Goal: Find contact information: Find contact information

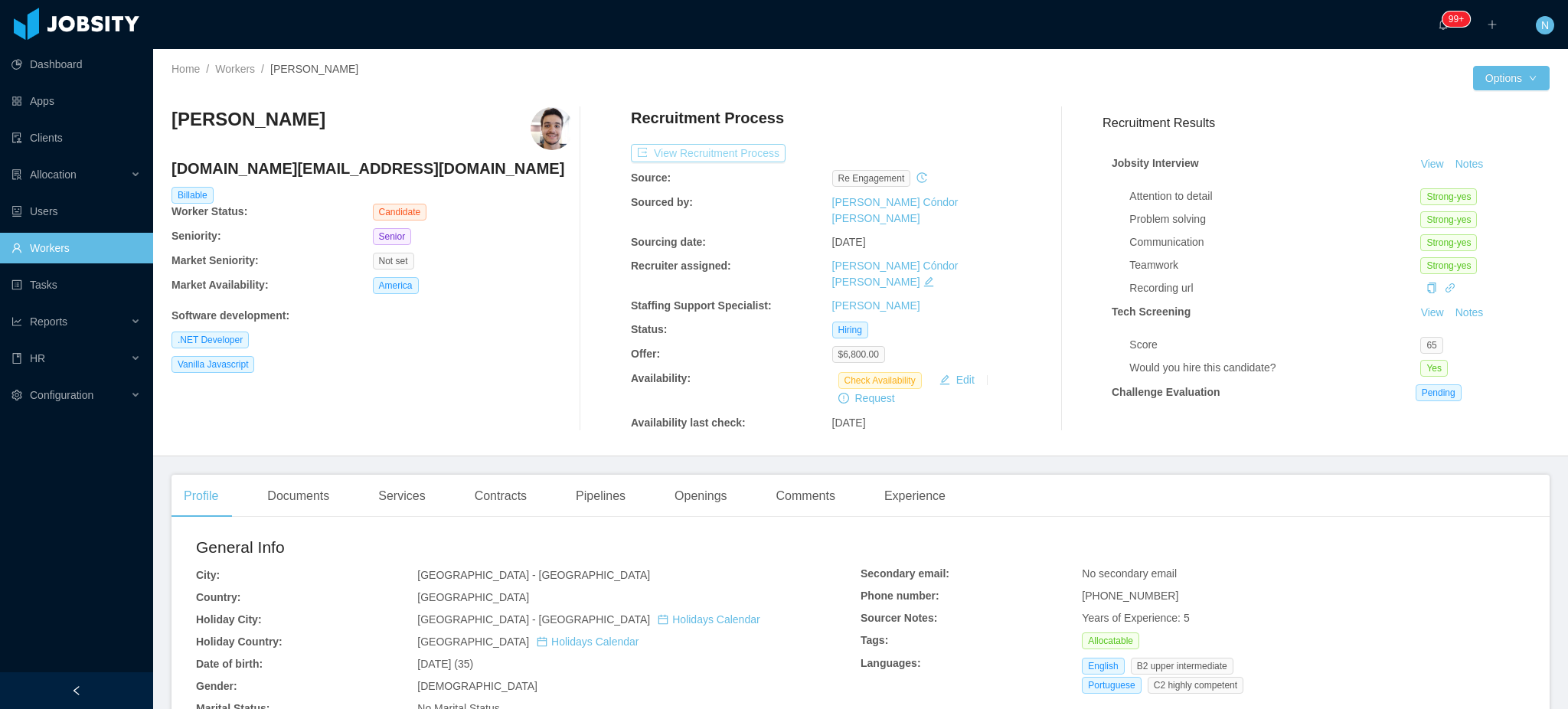
click at [751, 159] on button "View Recruitment Process" at bounding box center [709, 152] width 155 height 18
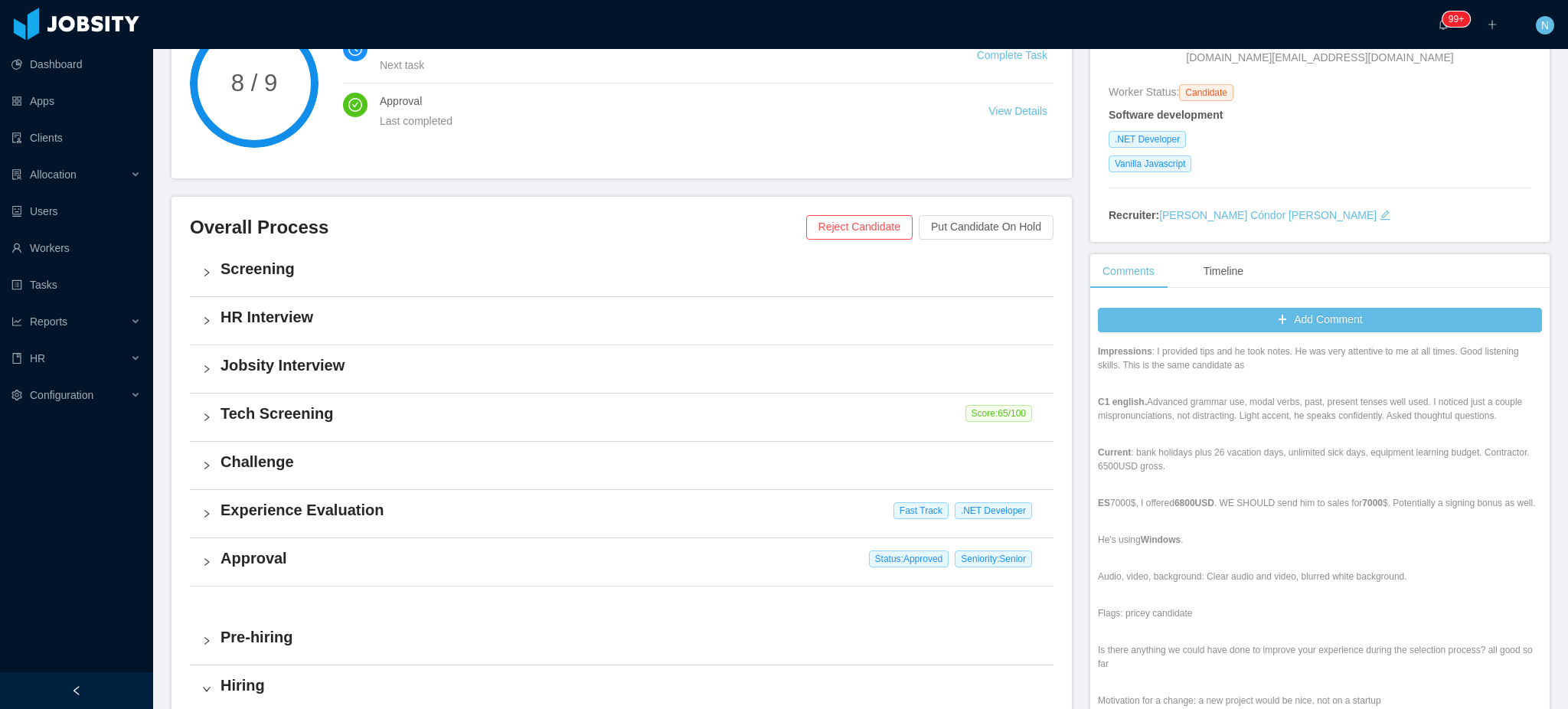
scroll to position [204, 0]
drag, startPoint x: 1198, startPoint y: 501, endPoint x: 1356, endPoint y: 502, distance: 158.0
click at [1356, 502] on p "ES 7000$, I offered 6800USD . WE SHOULD send him to sales for 7000 $. Potential…" at bounding box center [1320, 499] width 444 height 14
click at [1362, 502] on strong "7000" at bounding box center [1373, 499] width 21 height 10
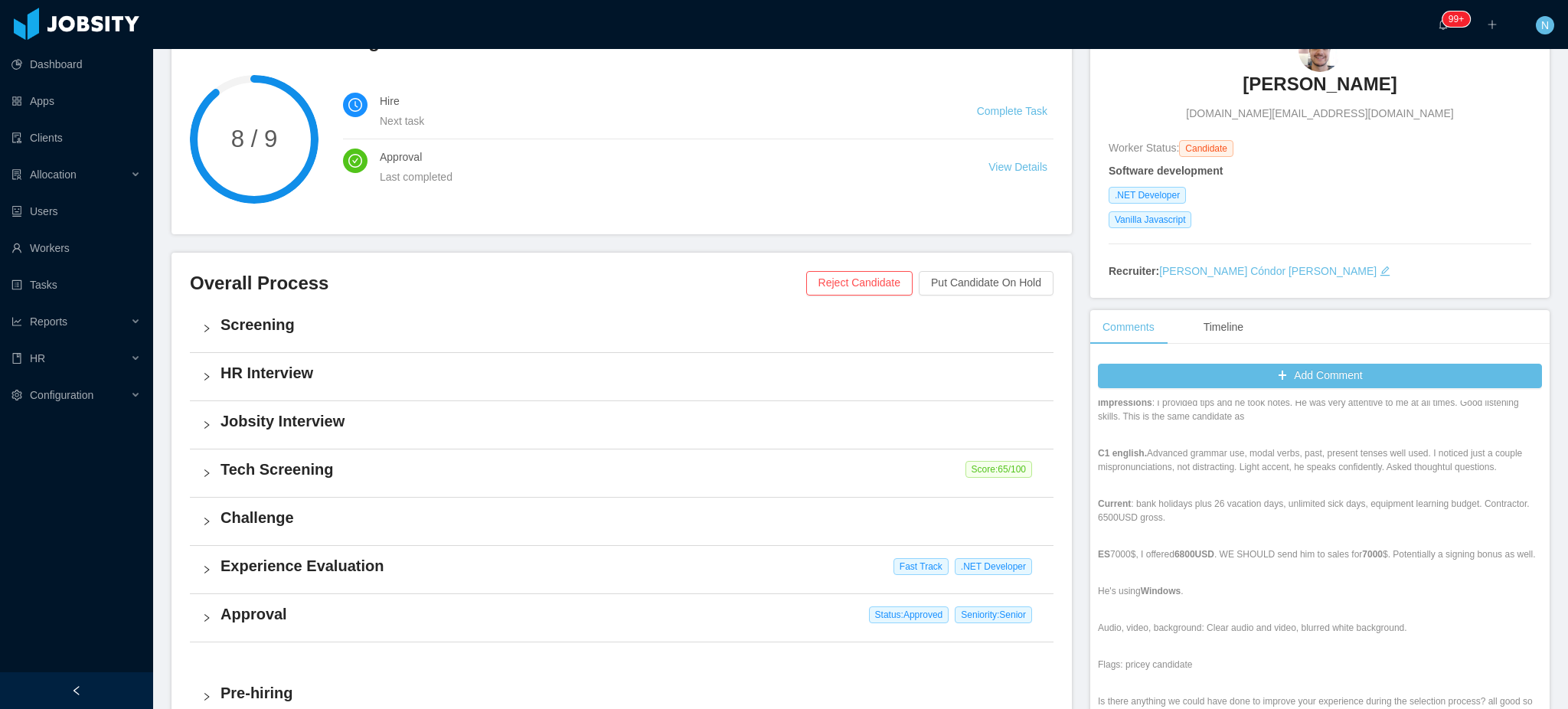
scroll to position [102, 0]
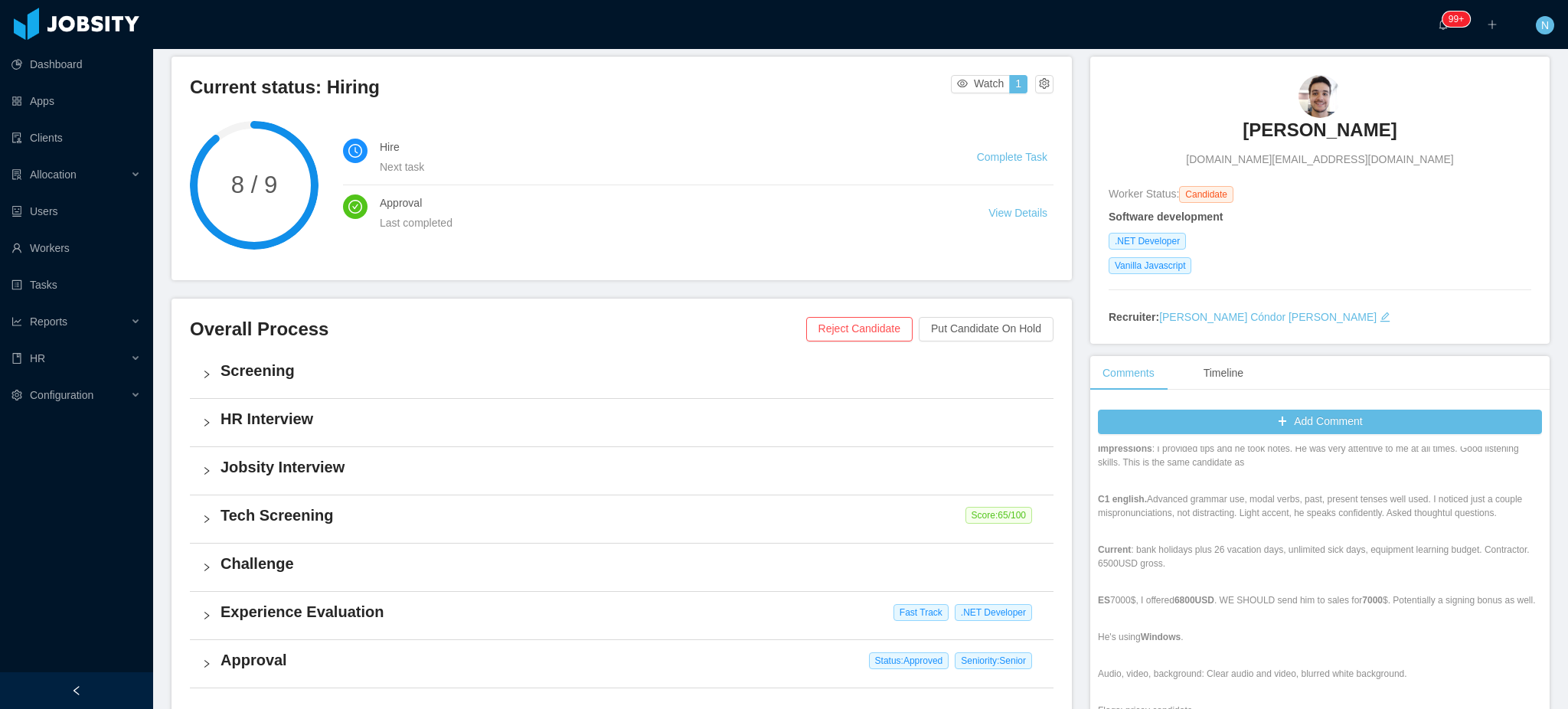
click at [1332, 154] on span "tofoli.dev@gmail.com" at bounding box center [1320, 159] width 267 height 16
copy span "tofoli.dev@gmail.com"
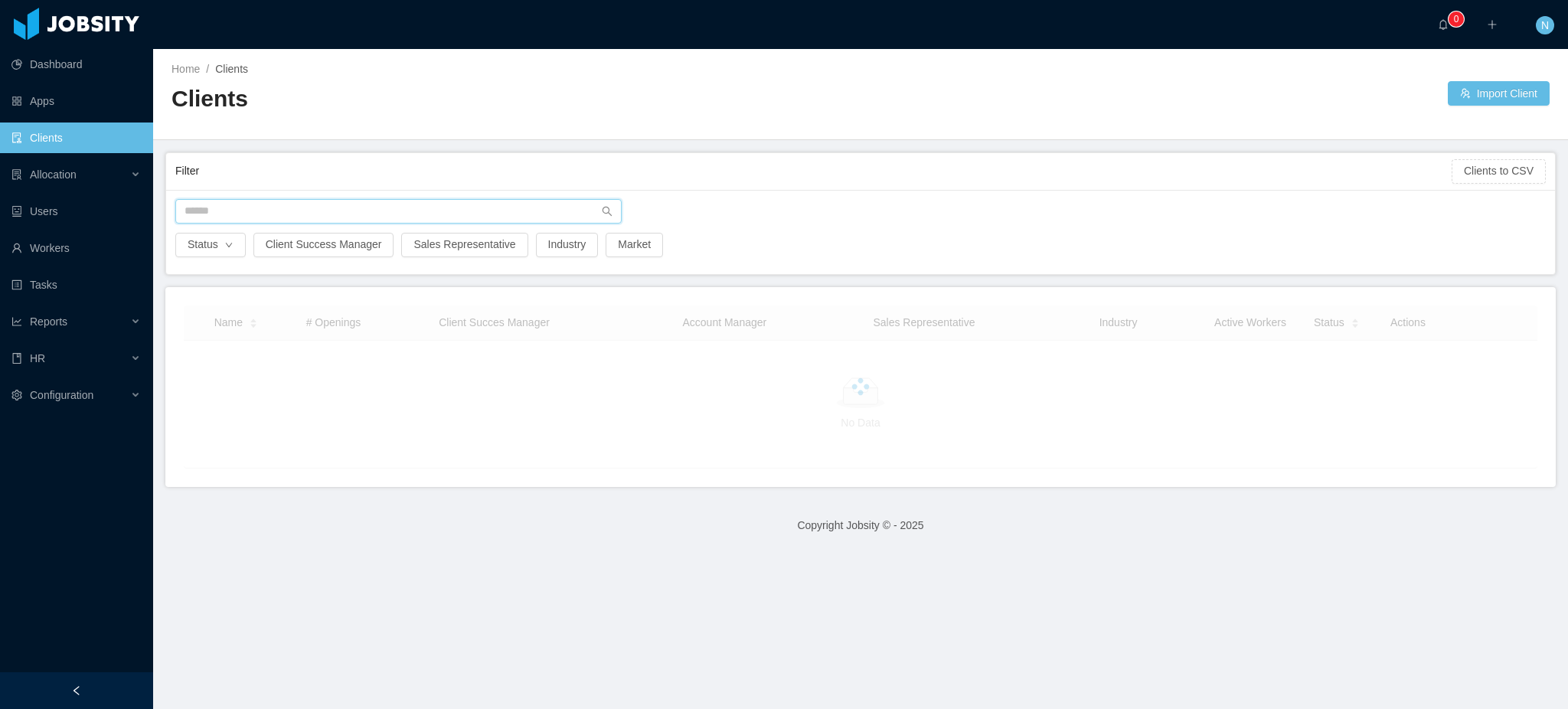
click at [310, 209] on input "text" at bounding box center [399, 211] width 446 height 24
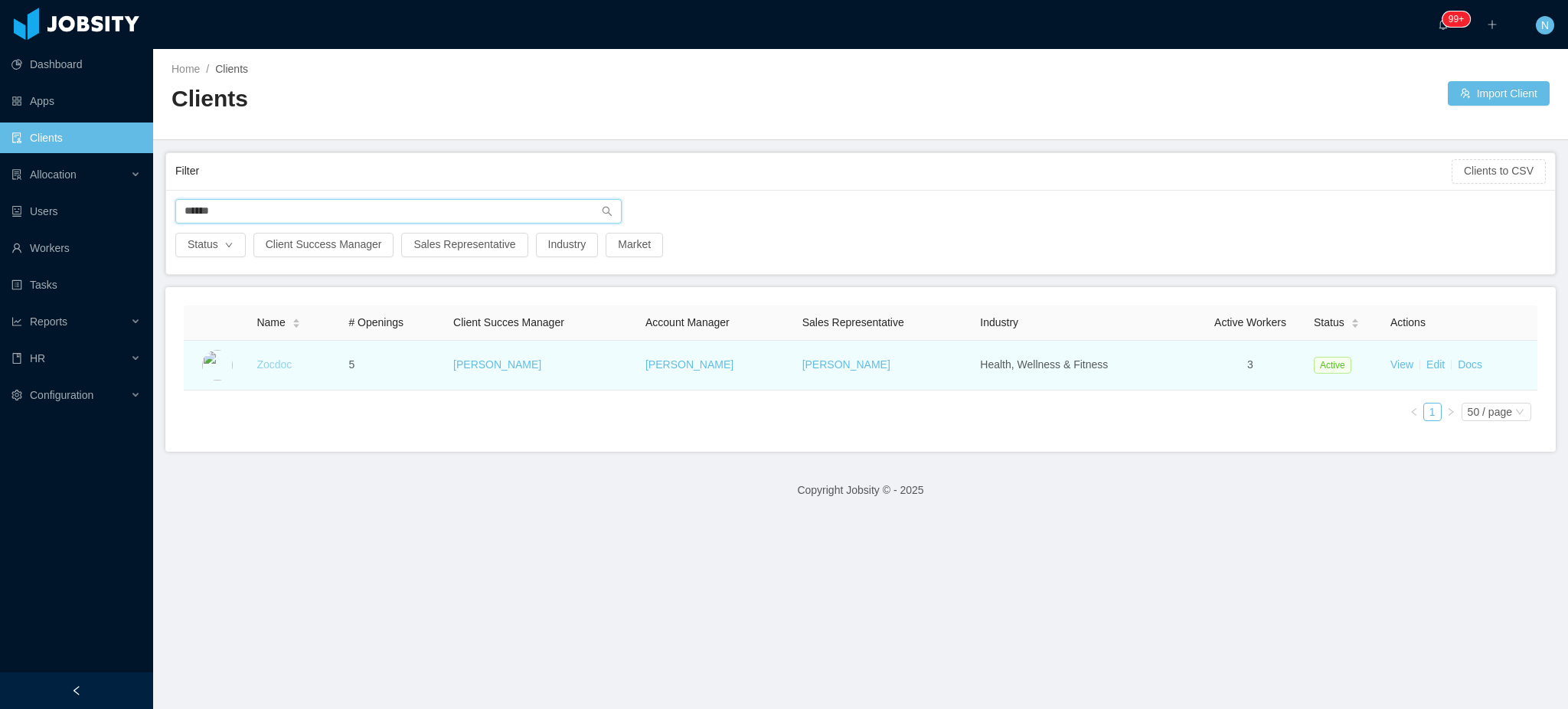
type input "******"
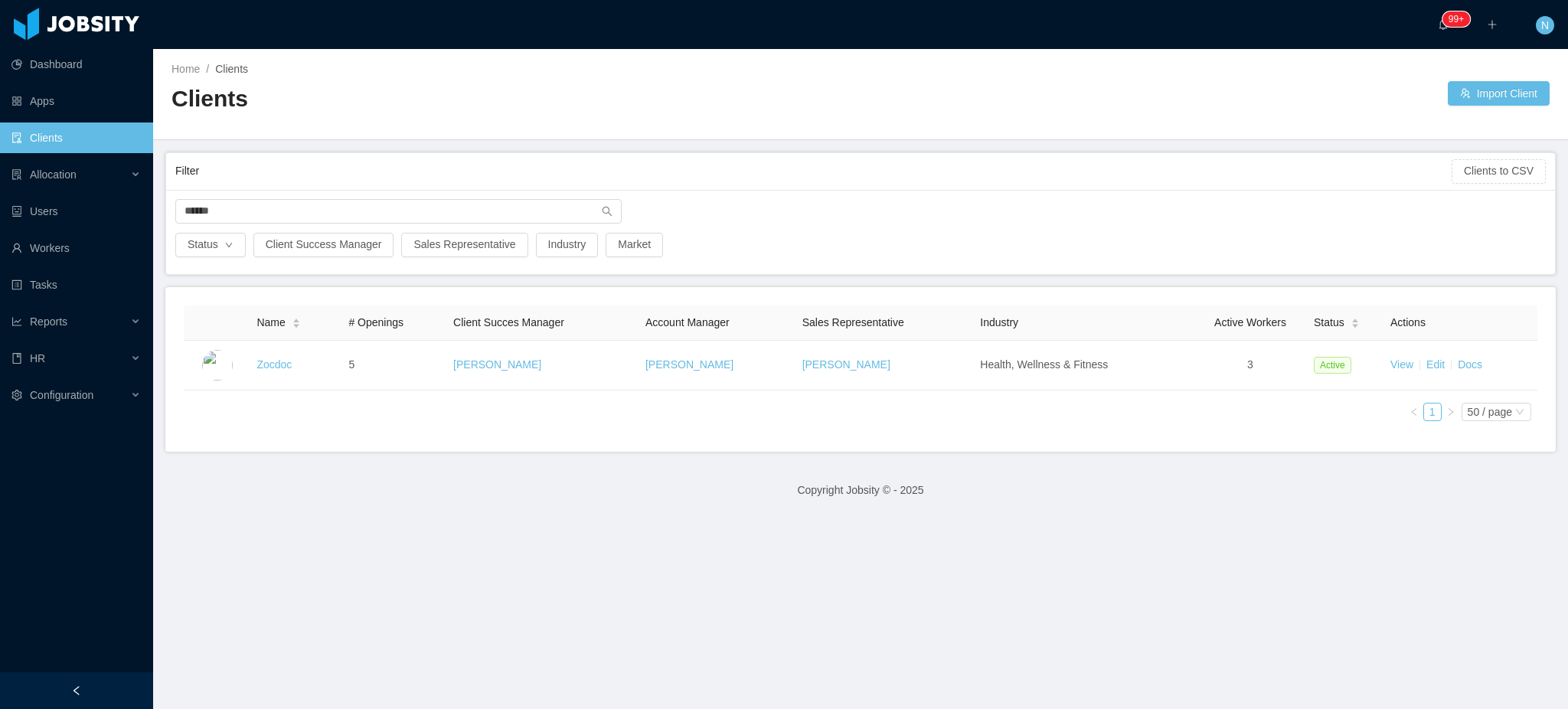
click at [272, 365] on link "Zocdoc" at bounding box center [274, 364] width 35 height 12
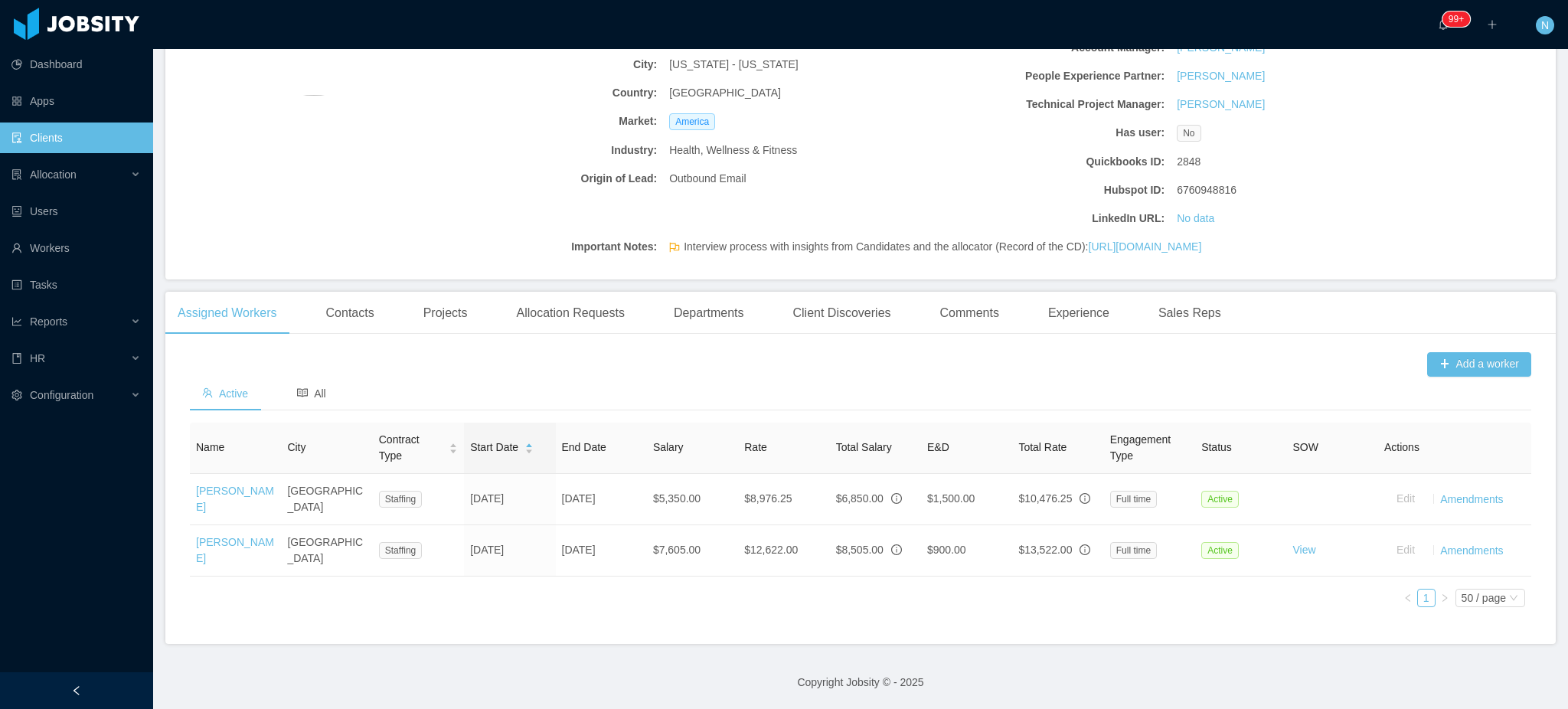
scroll to position [246, 0]
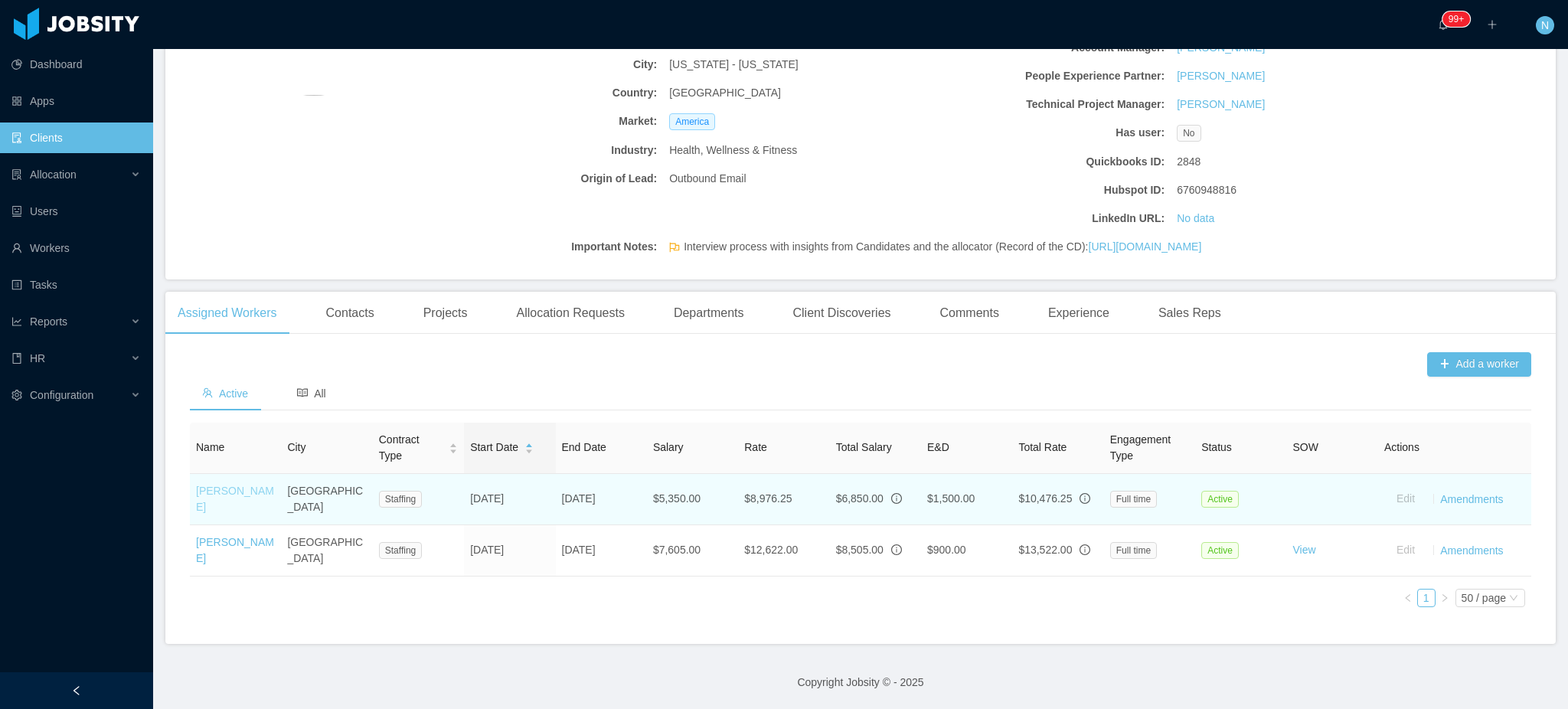
click at [218, 501] on link "Thiago Salvadori" at bounding box center [235, 499] width 78 height 28
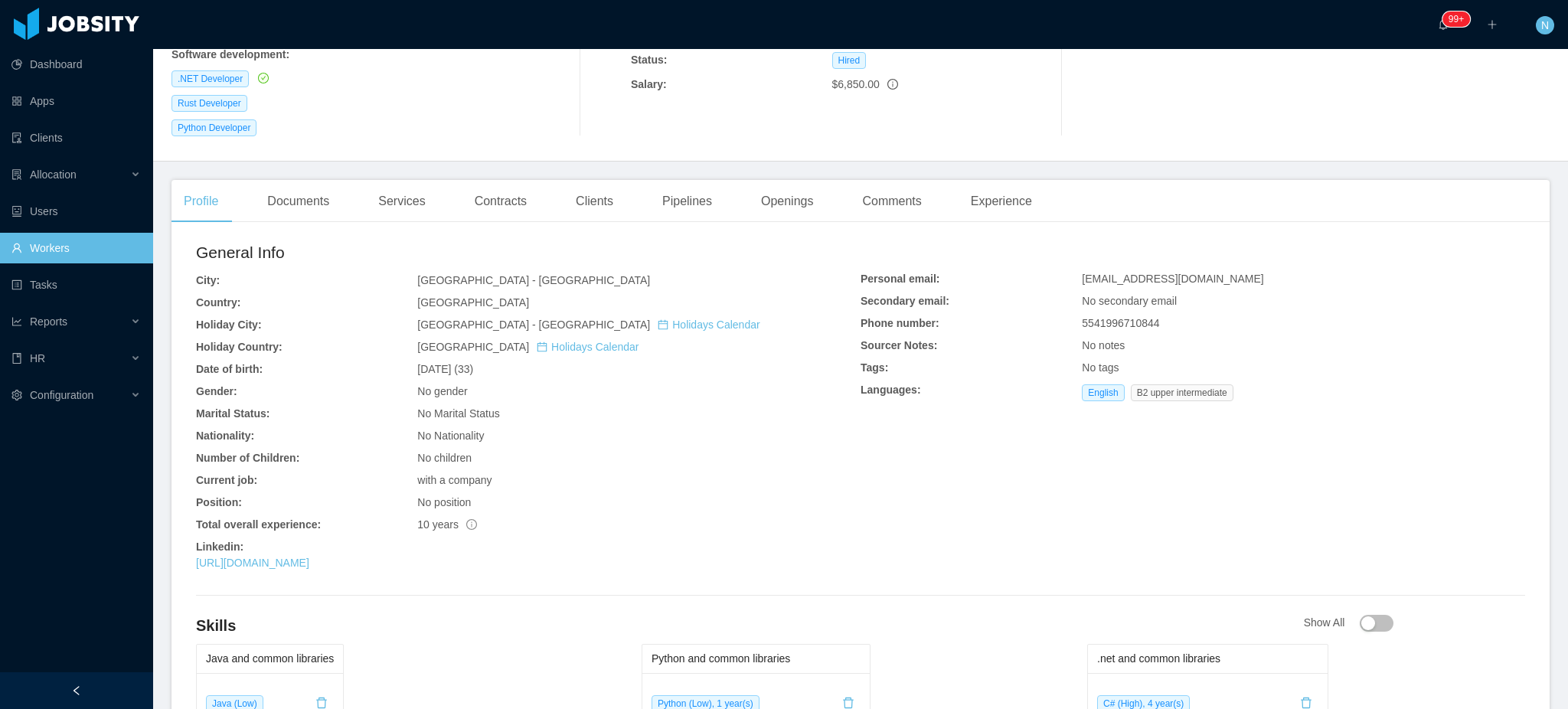
scroll to position [307, 0]
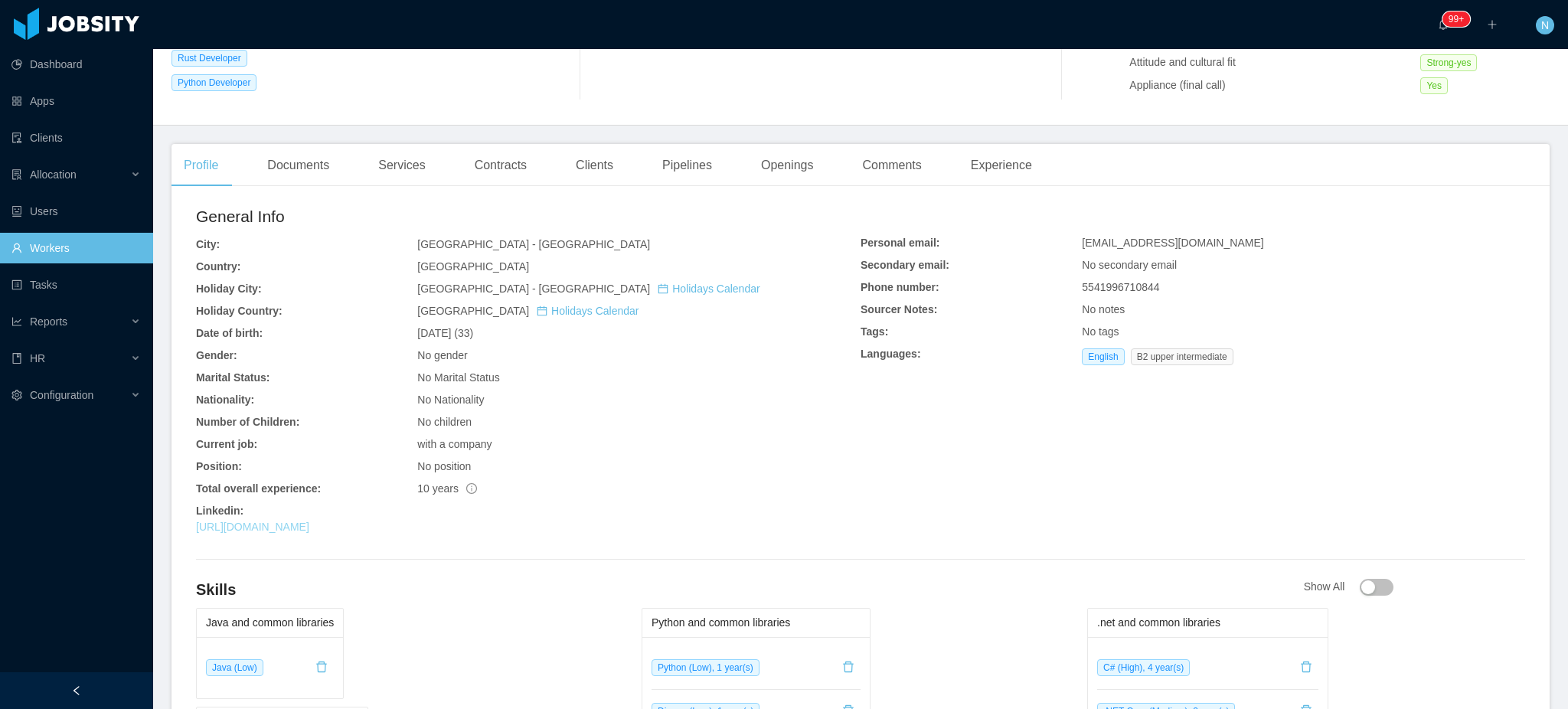
click at [309, 523] on link "https://www.linkedin.com/in/thiagosalvadori" at bounding box center [253, 527] width 114 height 12
